Goal: Use online tool/utility: Utilize a website feature to perform a specific function

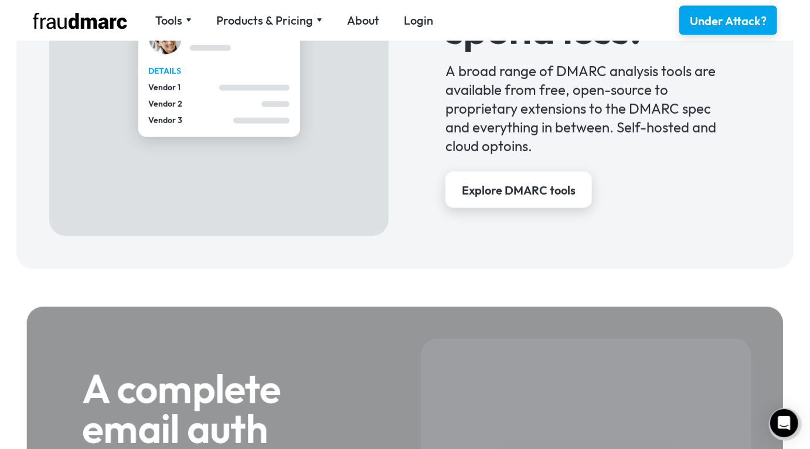
scroll to position [1011, 0]
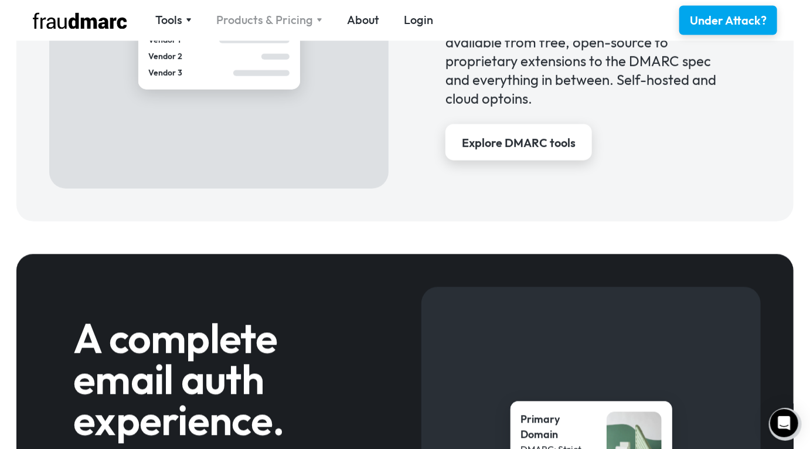
click at [290, 18] on div "Products & Pricing" at bounding box center [264, 20] width 97 height 16
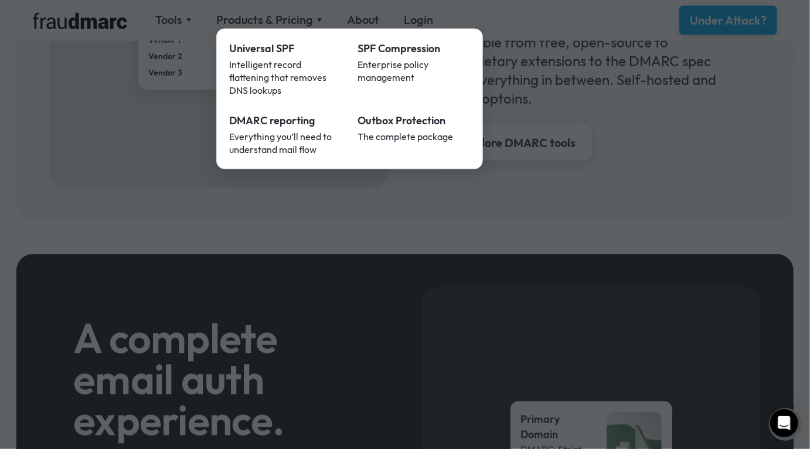
click at [387, 236] on div at bounding box center [405, 224] width 810 height 449
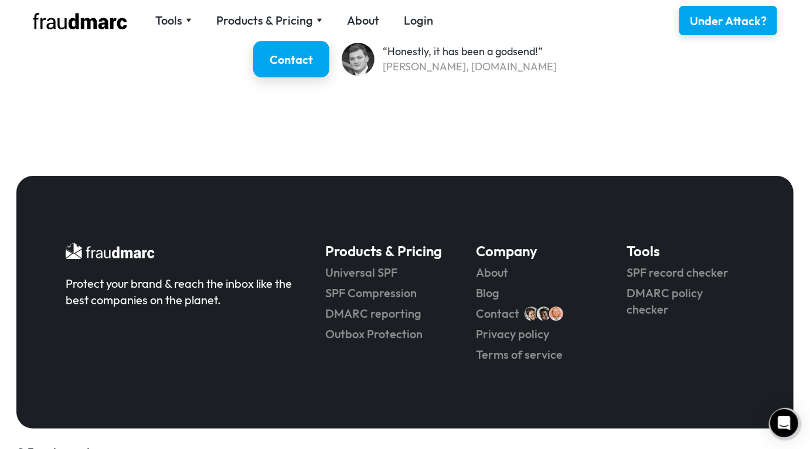
scroll to position [1828, 0]
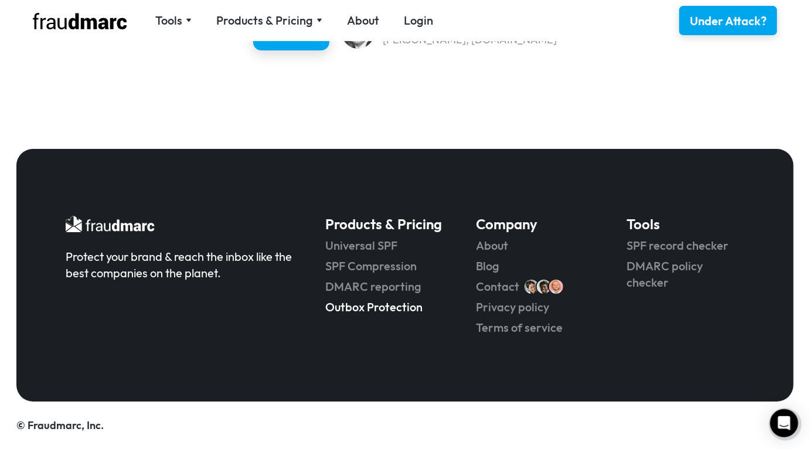
click at [396, 309] on link "Outbox Protection" at bounding box center [384, 307] width 118 height 16
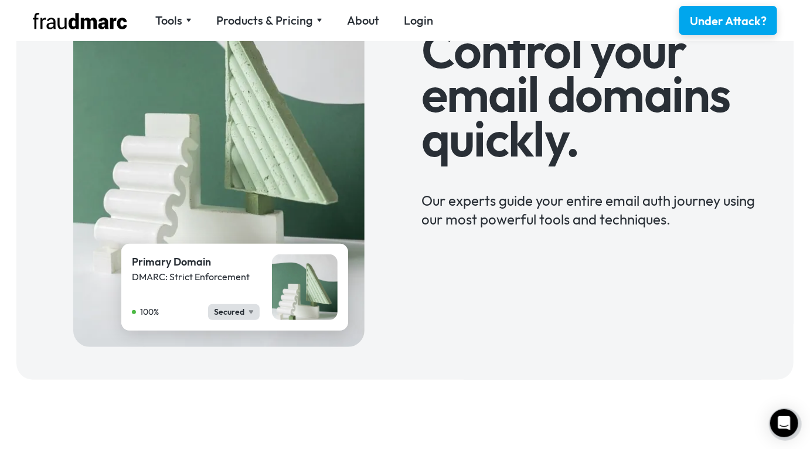
scroll to position [199, 0]
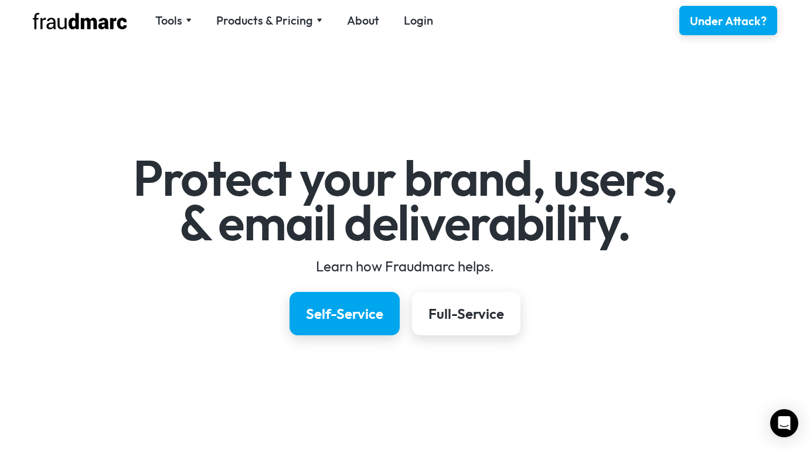
scroll to position [1828, 0]
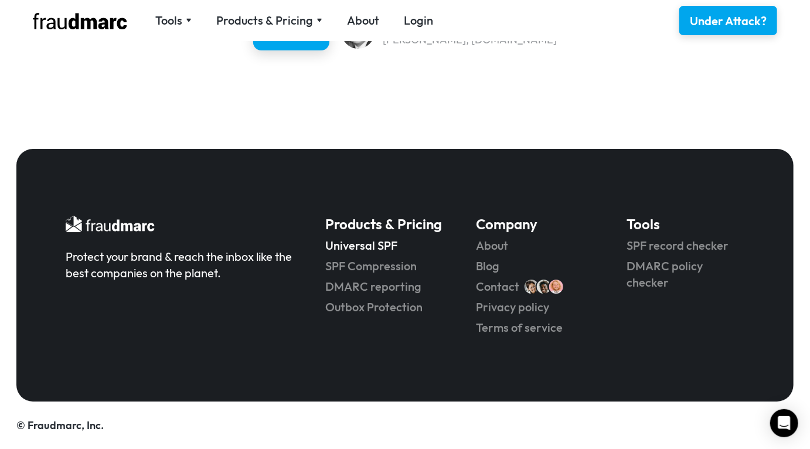
click at [381, 247] on link "Universal SPF" at bounding box center [384, 245] width 118 height 16
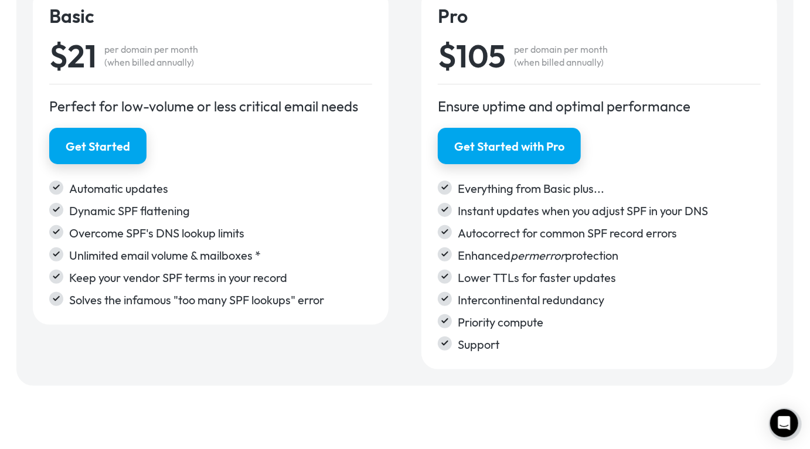
scroll to position [2140, 0]
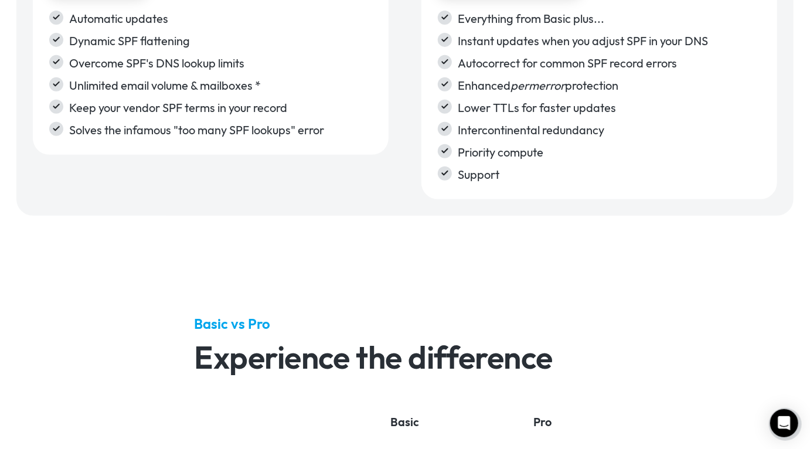
click at [373, 184] on div "Basic $21 per domain per month (when billed annually) Perfect for low-volume or…" at bounding box center [405, 8] width 744 height 381
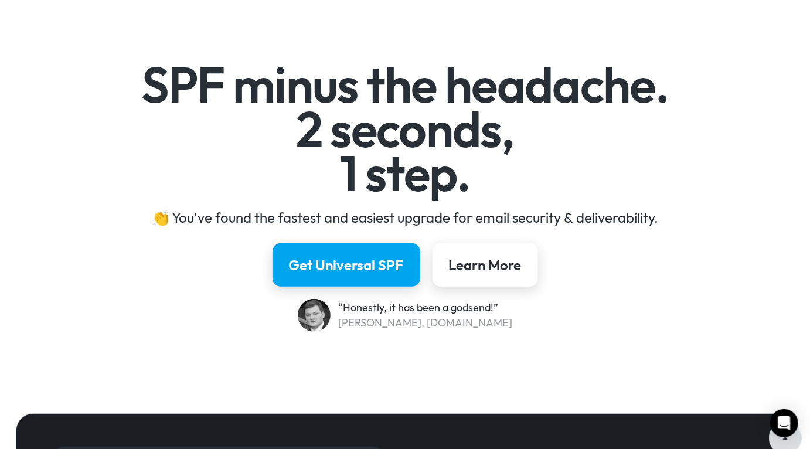
scroll to position [0, 0]
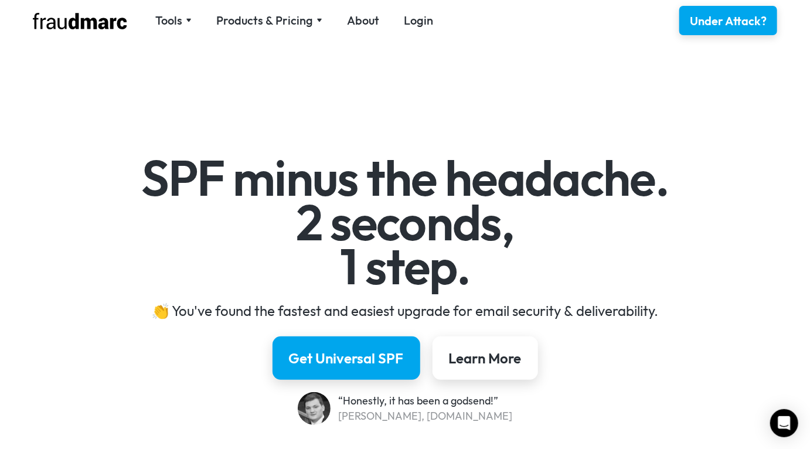
click at [170, 11] on div "Tools SPF Record Check Inspect any domain's SPF record and learn how to fix it …" at bounding box center [404, 20] width 777 height 41
click at [171, 20] on div "Tools" at bounding box center [168, 20] width 27 height 16
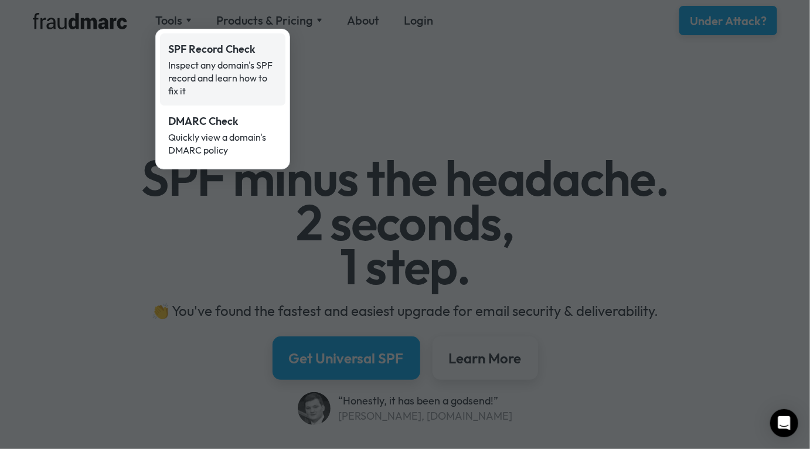
click at [228, 78] on div "Inspect any domain's SPF record and learn how to fix it" at bounding box center [222, 78] width 109 height 39
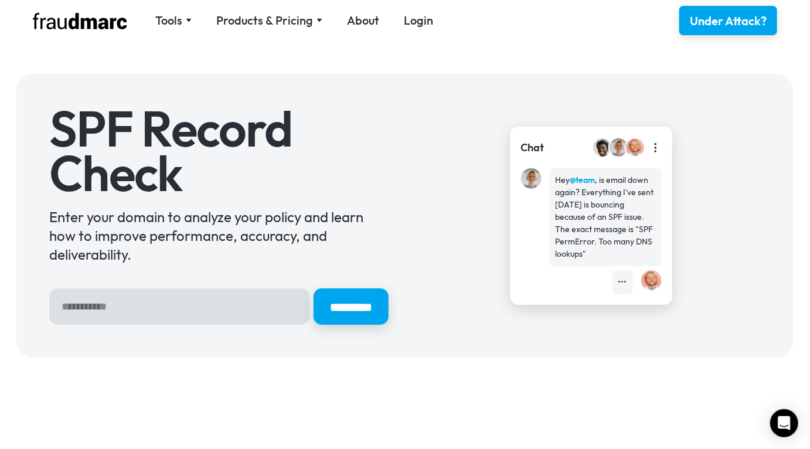
scroll to position [18, 0]
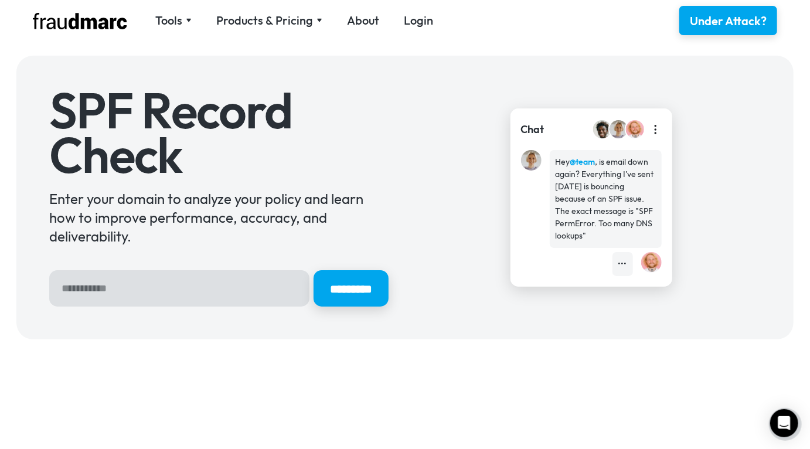
click at [218, 291] on input "Hero Sign Up Form" at bounding box center [179, 288] width 260 height 36
type input "********"
click at [314, 270] on input "*********" at bounding box center [351, 288] width 75 height 36
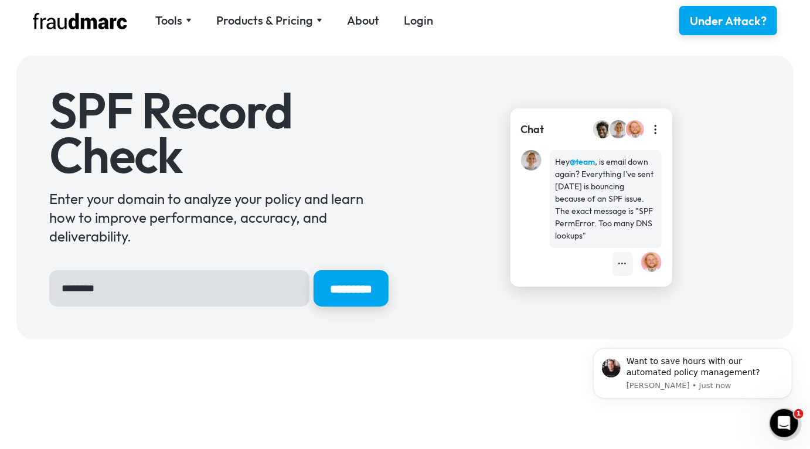
scroll to position [0, 0]
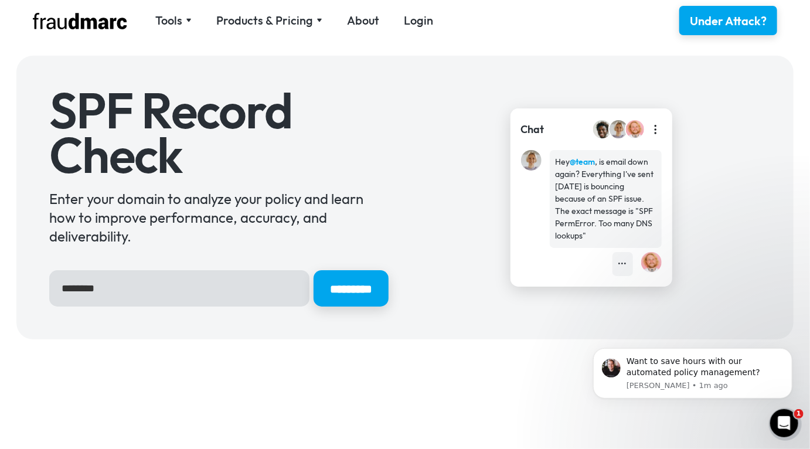
click at [417, 159] on div "SPF Record Check Enter your domain to analyze your policy and learn how to impr…" at bounding box center [404, 197] width 711 height 218
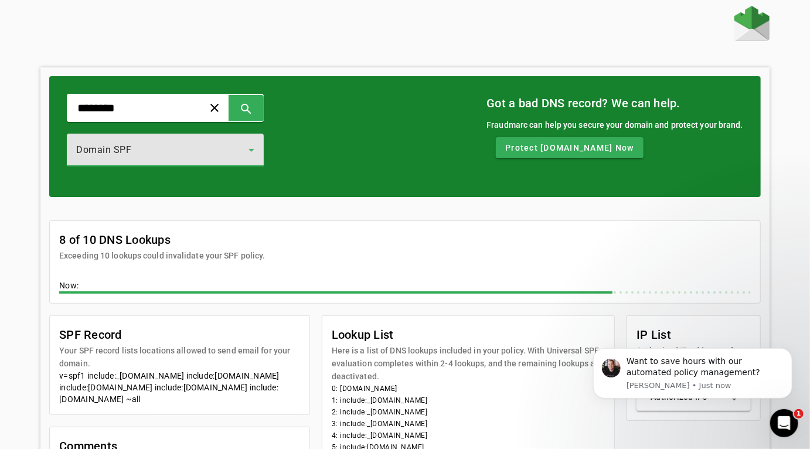
click at [258, 155] on icon at bounding box center [251, 150] width 14 height 14
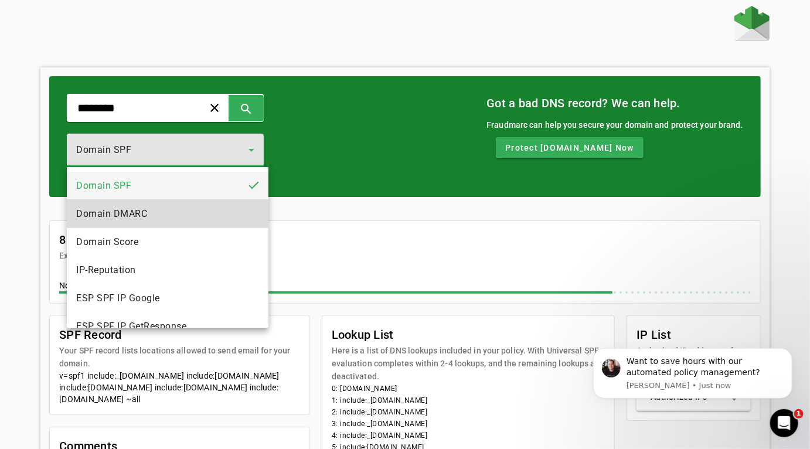
click at [229, 207] on mat-option "Domain DMARC" at bounding box center [168, 214] width 202 height 28
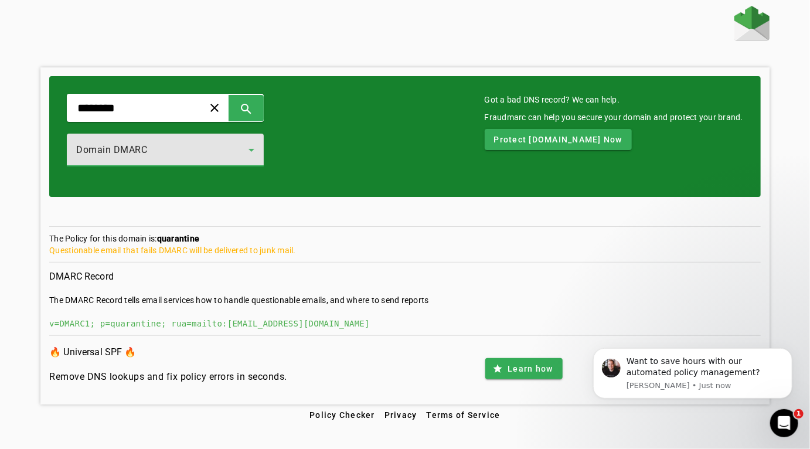
click at [230, 253] on div "Questionable email that fails DMARC will be delivered to junk mail." at bounding box center [404, 250] width 711 height 12
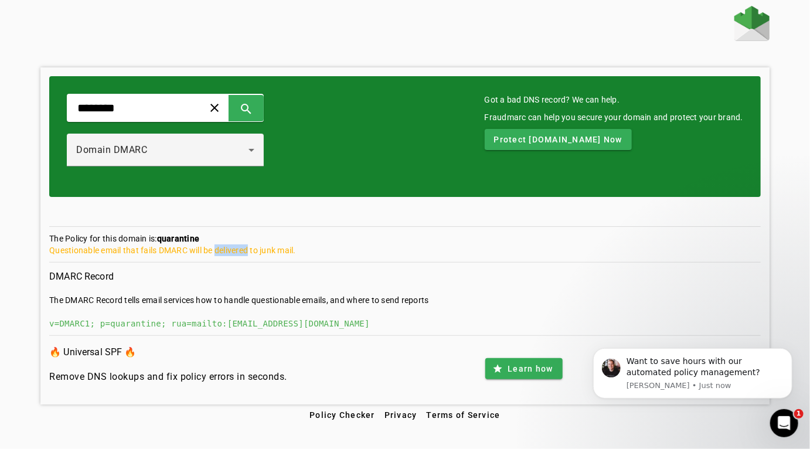
click at [230, 253] on div "Questionable email that fails DMARC will be delivered to junk mail." at bounding box center [404, 250] width 711 height 12
click at [306, 260] on section "The Policy for this domain is: quarantine Questionable email that fails DMARC w…" at bounding box center [404, 248] width 711 height 30
click at [246, 249] on div "Questionable email that fails DMARC will be delivered to junk mail." at bounding box center [404, 250] width 711 height 12
click at [265, 250] on div "Questionable email that fails DMARC will be delivered to junk mail." at bounding box center [404, 250] width 711 height 12
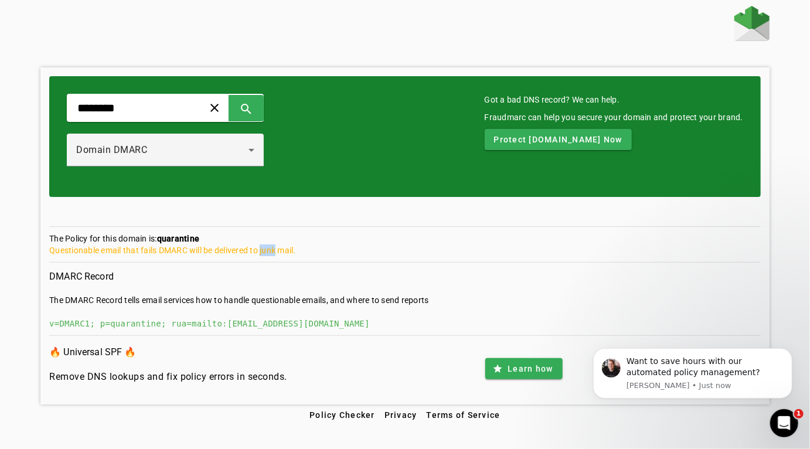
click at [265, 250] on div "Questionable email that fails DMARC will be delivered to junk mail." at bounding box center [404, 250] width 711 height 12
click at [282, 250] on div "Questionable email that fails DMARC will be delivered to junk mail." at bounding box center [404, 250] width 711 height 12
